Goal: Transaction & Acquisition: Purchase product/service

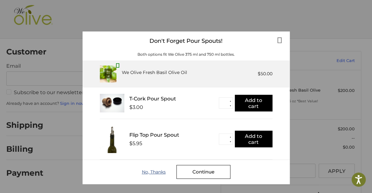
click at [150, 171] on div "No, Thanks" at bounding box center [159, 171] width 35 height 5
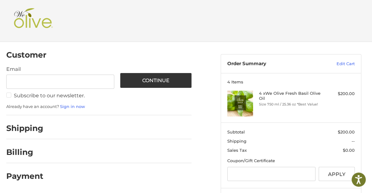
click at [8, 95] on label "Subscribe to our newsletter." at bounding box center [60, 95] width 108 height 6
click at [30, 20] on img at bounding box center [33, 20] width 42 height 25
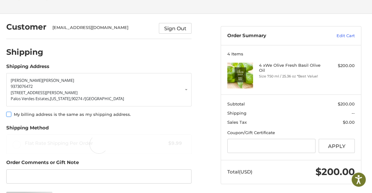
scroll to position [28, 0]
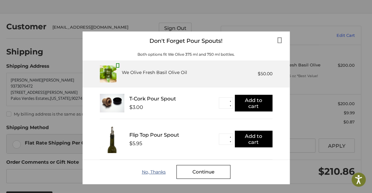
click at [156, 170] on div "No, Thanks" at bounding box center [159, 171] width 35 height 5
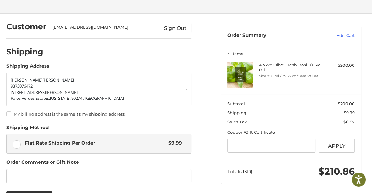
click at [8, 114] on label "My billing address is the same as my shipping address." at bounding box center [99, 113] width 186 height 5
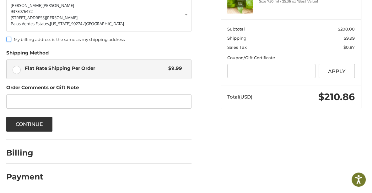
scroll to position [103, 0]
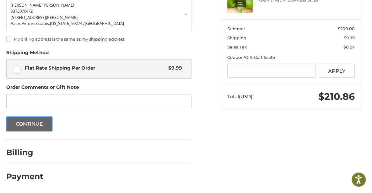
click at [26, 122] on button "Continue" at bounding box center [29, 123] width 46 height 15
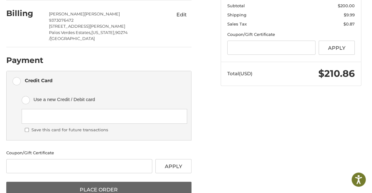
scroll to position [132, 0]
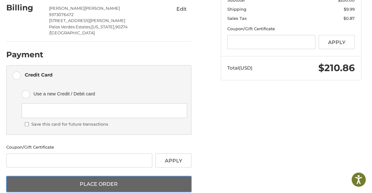
click at [107, 176] on button "Place Order" at bounding box center [99, 184] width 186 height 16
